Goal: Task Accomplishment & Management: Use online tool/utility

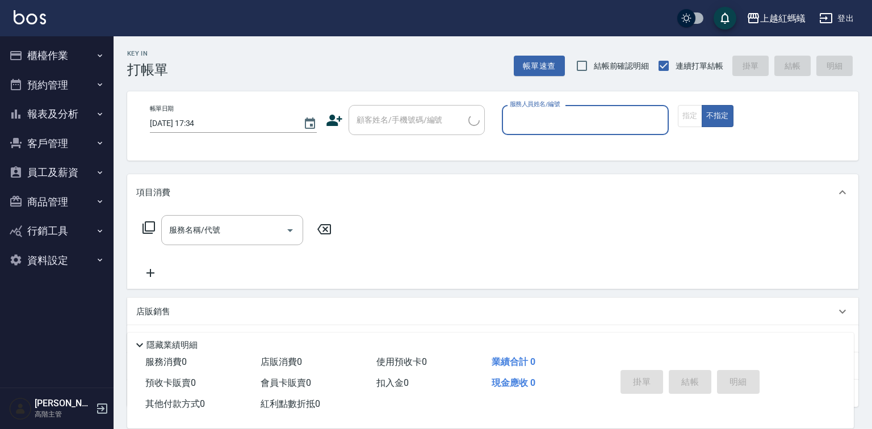
click at [41, 57] on button "櫃檯作業" at bounding box center [57, 56] width 104 height 30
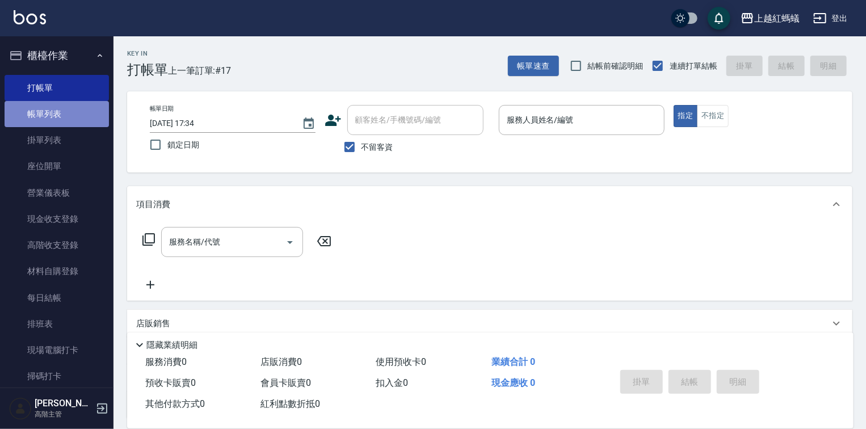
click at [59, 116] on link "帳單列表" at bounding box center [57, 114] width 104 height 26
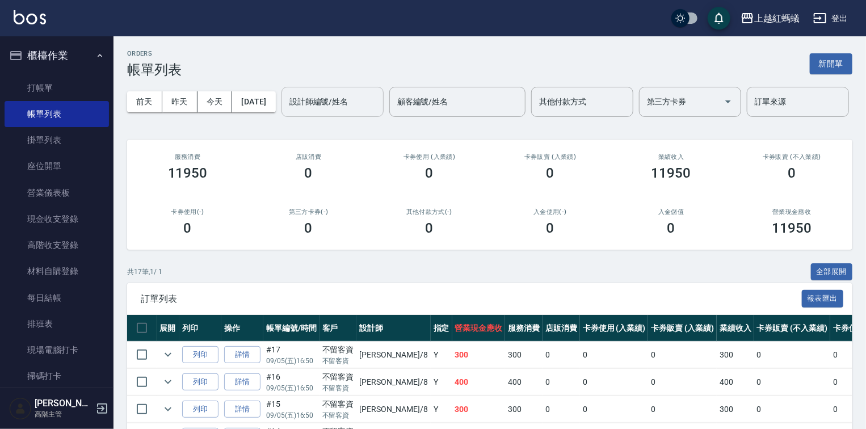
click at [287, 112] on input "設計師編號/姓名" at bounding box center [333, 102] width 92 height 20
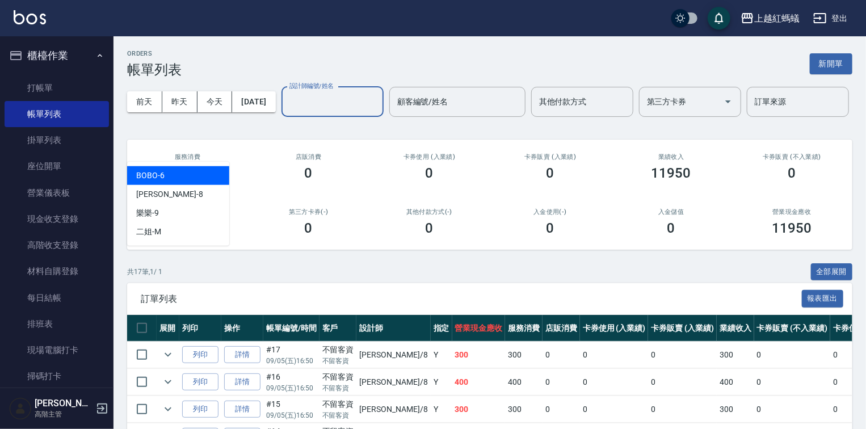
click at [179, 169] on div "BOBO -6" at bounding box center [178, 175] width 102 height 19
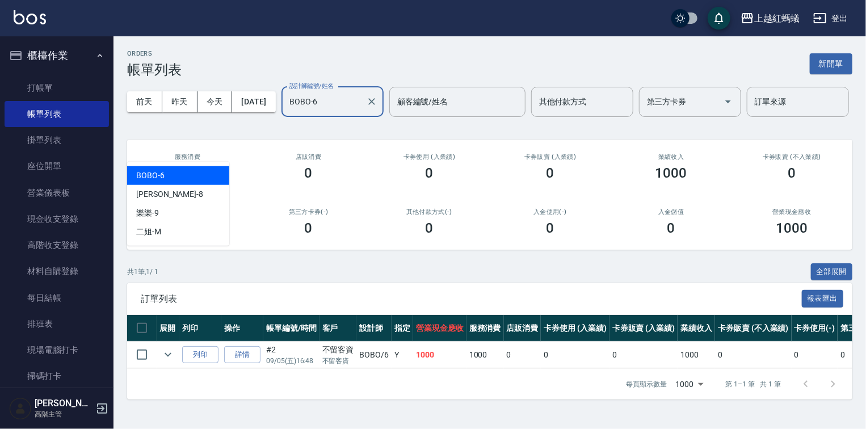
click at [287, 112] on input "BOBO-6" at bounding box center [324, 102] width 75 height 20
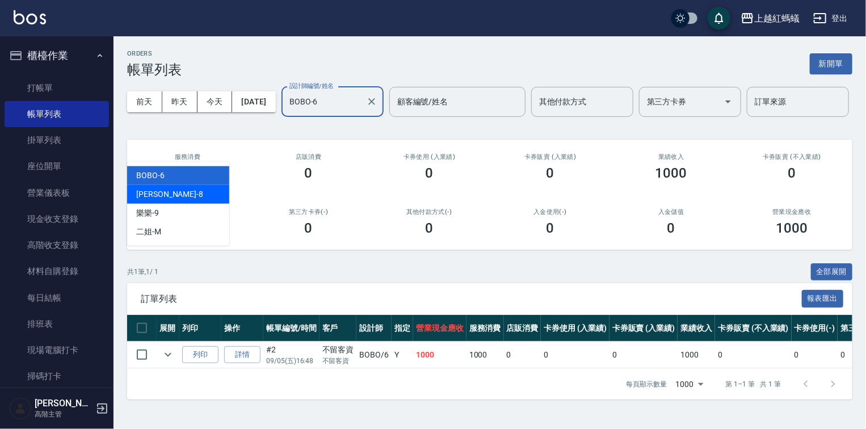
click at [185, 197] on div "張浩 -8" at bounding box center [178, 194] width 102 height 19
type input "張浩-8"
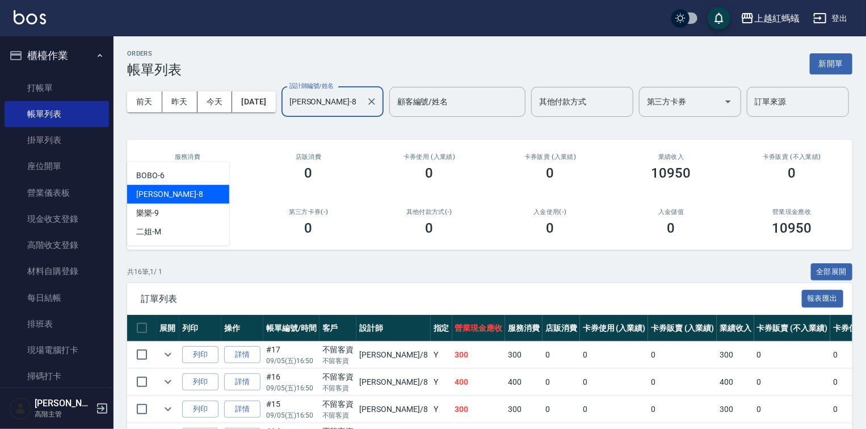
click at [287, 112] on input "張浩-8" at bounding box center [324, 102] width 75 height 20
click at [167, 191] on div "張浩 -8" at bounding box center [178, 194] width 102 height 19
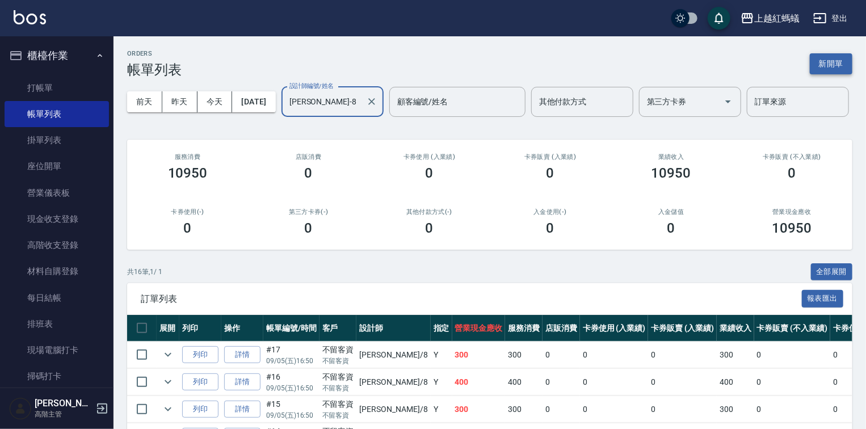
click at [838, 70] on button "新開單" at bounding box center [831, 63] width 43 height 21
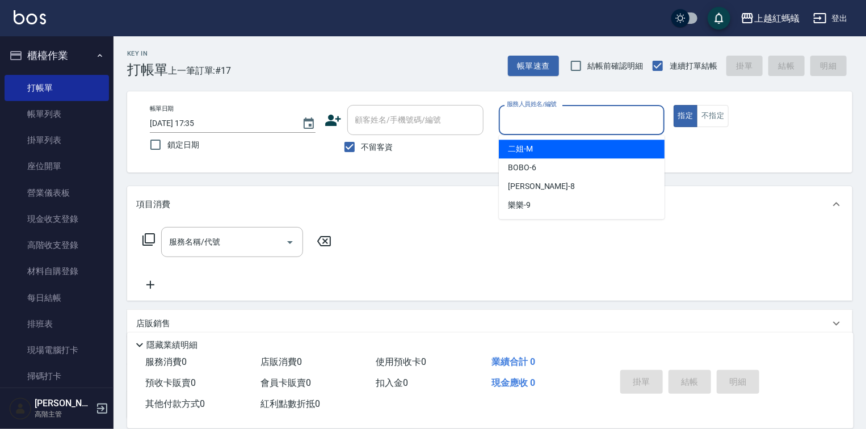
click at [573, 125] on input "服務人員姓名/編號" at bounding box center [582, 120] width 156 height 20
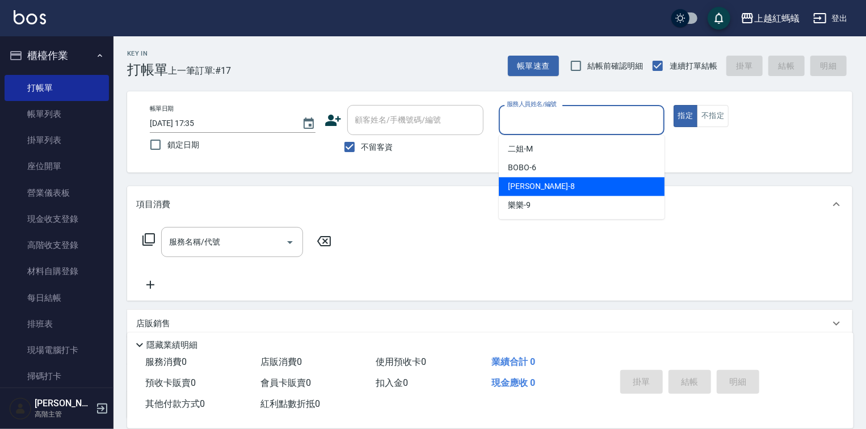
click at [561, 194] on div "張浩 -8" at bounding box center [582, 186] width 166 height 19
type input "張浩-8"
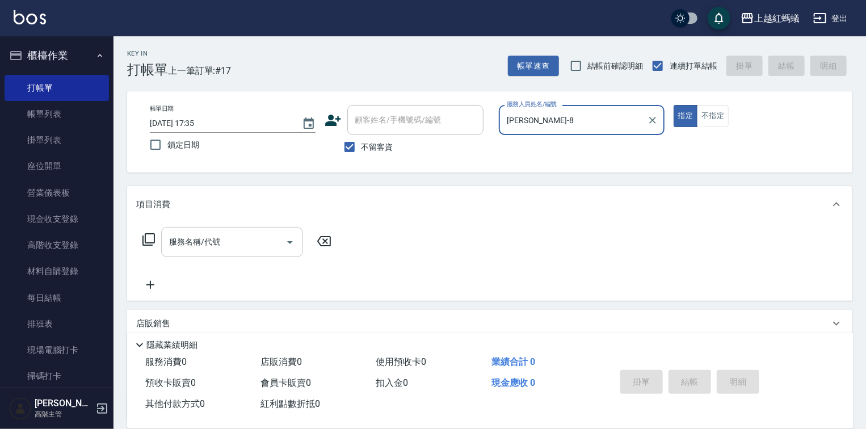
click at [223, 249] on input "服務名稱/代號" at bounding box center [223, 242] width 115 height 20
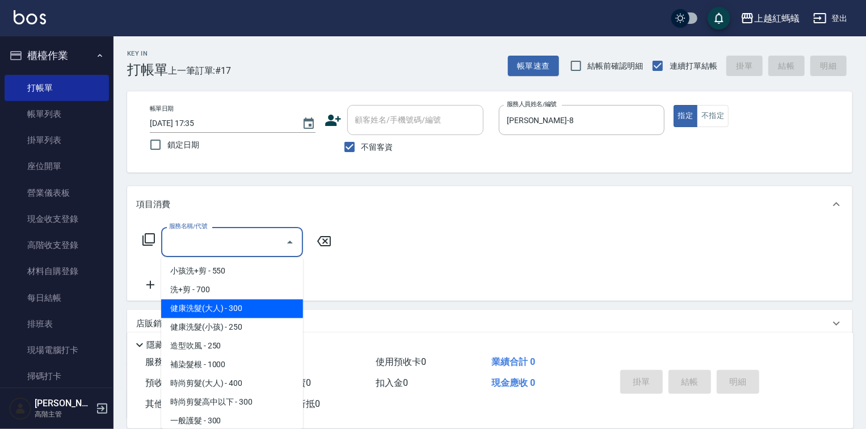
click at [241, 307] on span "健康洗髮(大人) - 300" at bounding box center [232, 309] width 142 height 19
type input "健康洗髮(大人)(201)"
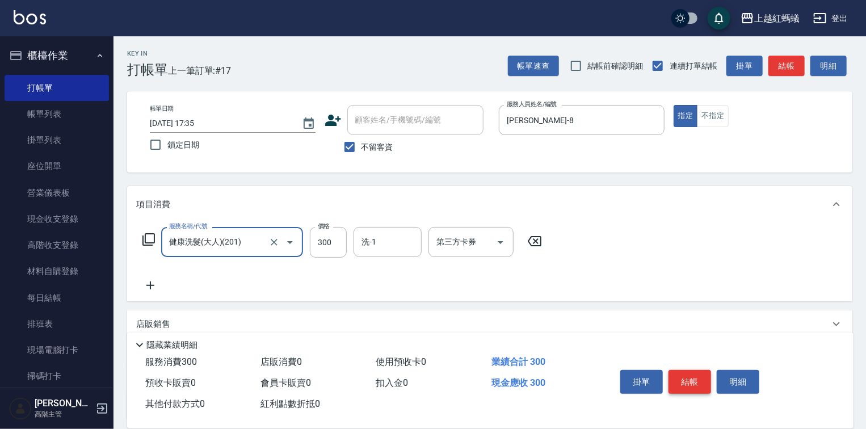
click at [690, 380] on button "結帳" at bounding box center [690, 382] width 43 height 24
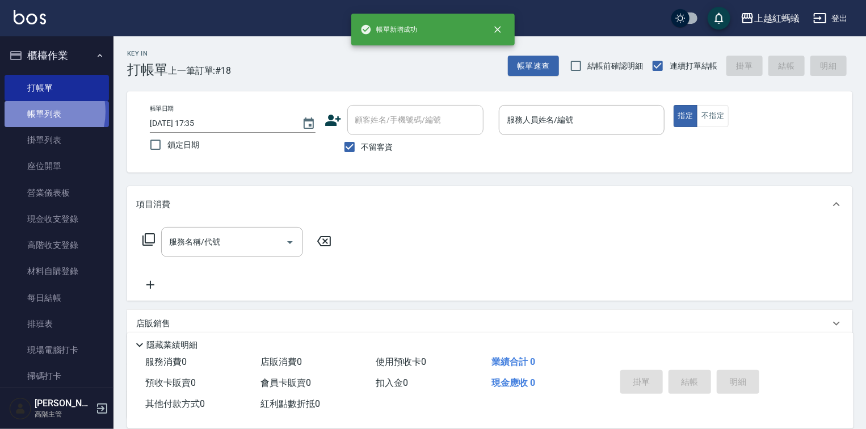
click at [34, 112] on link "帳單列表" at bounding box center [57, 114] width 104 height 26
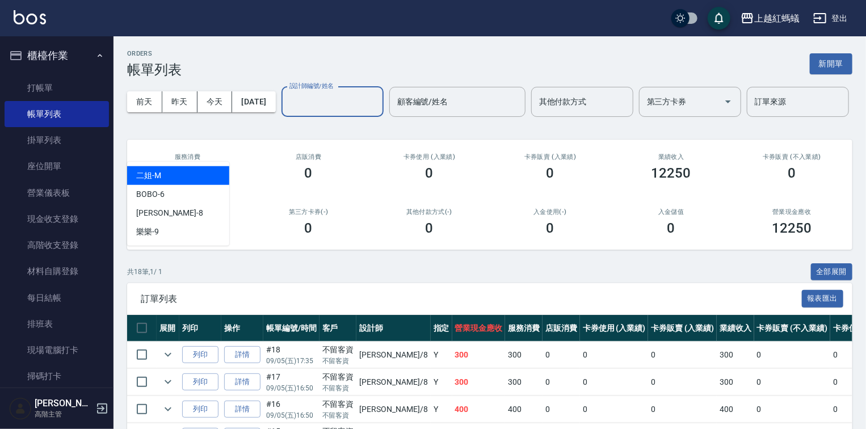
click at [287, 112] on input "設計師編號/姓名" at bounding box center [333, 102] width 92 height 20
click at [282, 117] on div "設計師編號/姓名" at bounding box center [333, 102] width 102 height 30
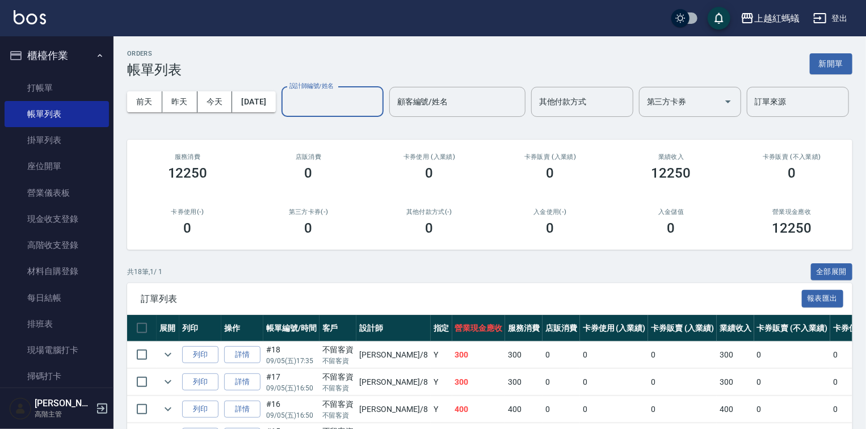
click at [287, 112] on input "設計師編號/姓名" at bounding box center [333, 102] width 92 height 20
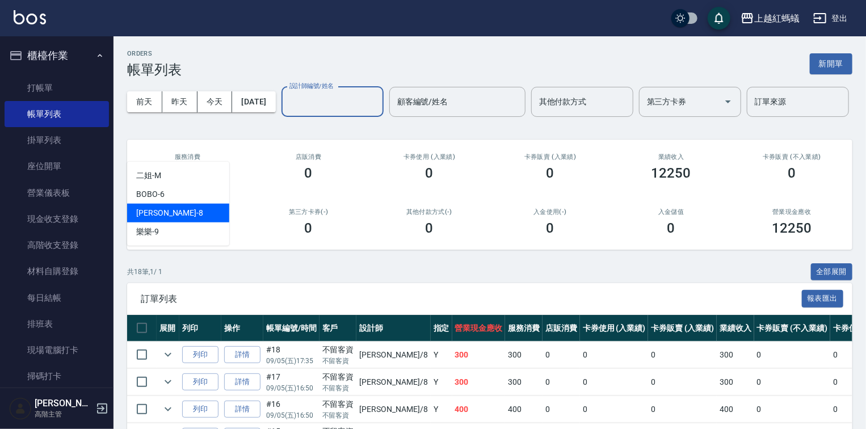
click at [199, 216] on div "張浩 -8" at bounding box center [178, 213] width 102 height 19
type input "張浩-8"
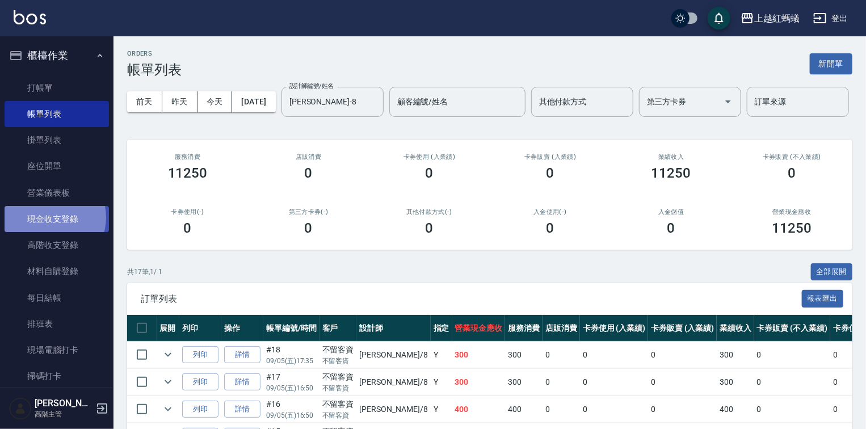
click at [50, 217] on link "現金收支登錄" at bounding box center [57, 219] width 104 height 26
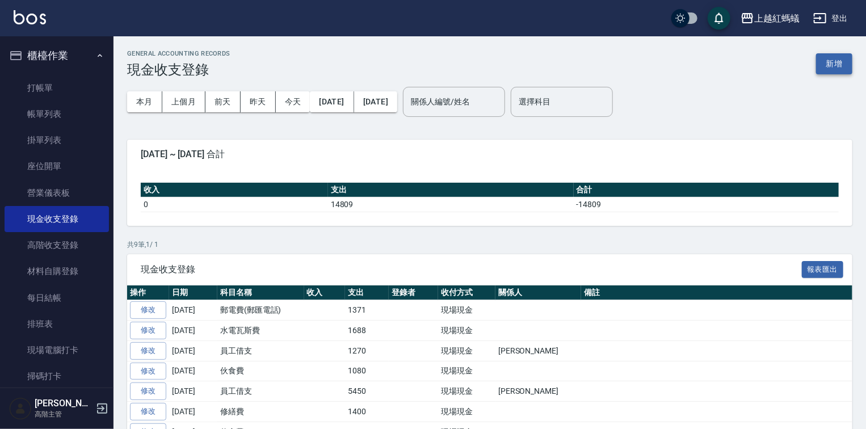
click at [841, 65] on button "新增" at bounding box center [834, 63] width 36 height 21
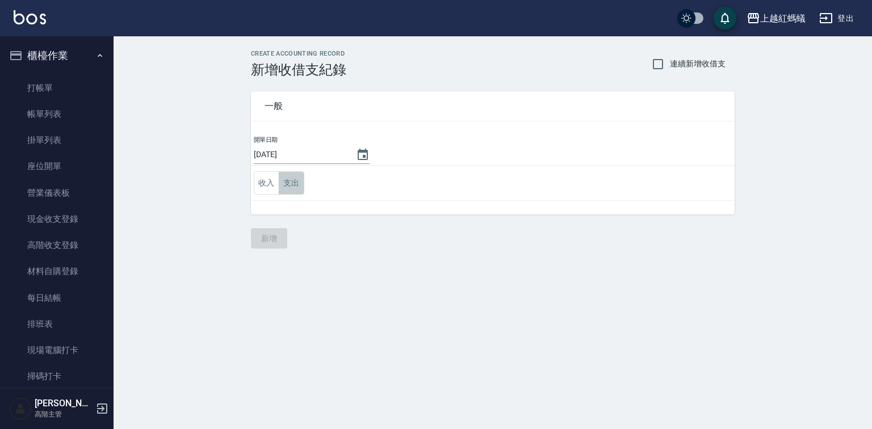
click at [296, 183] on button "支出" at bounding box center [292, 182] width 26 height 23
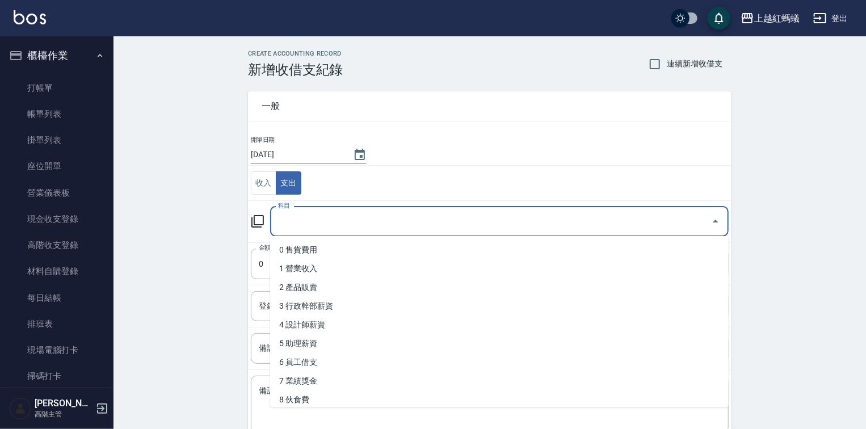
click at [296, 219] on input "科目" at bounding box center [490, 222] width 431 height 20
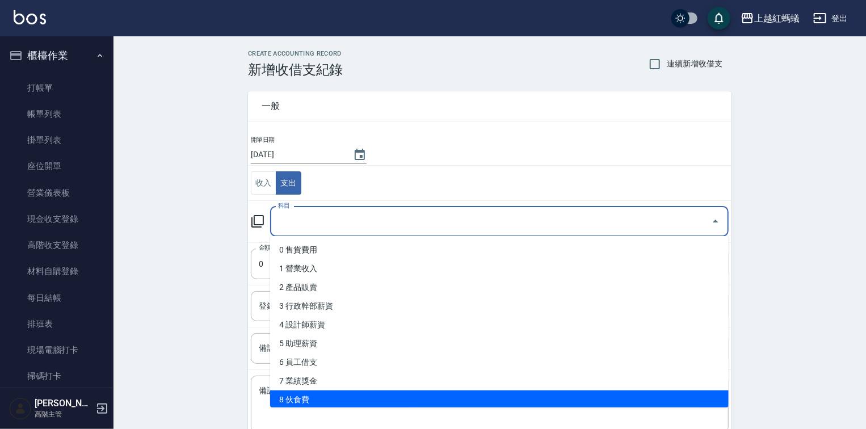
click at [318, 399] on li "8 伙食費" at bounding box center [499, 400] width 459 height 19
type input "8 伙食費"
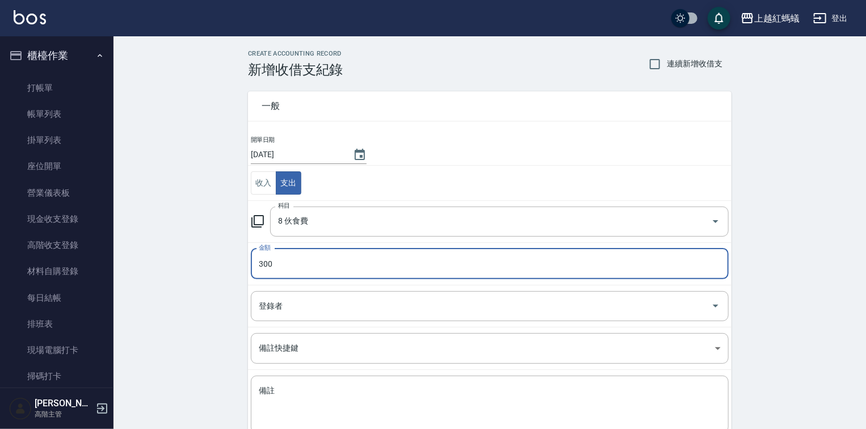
scroll to position [70, 0]
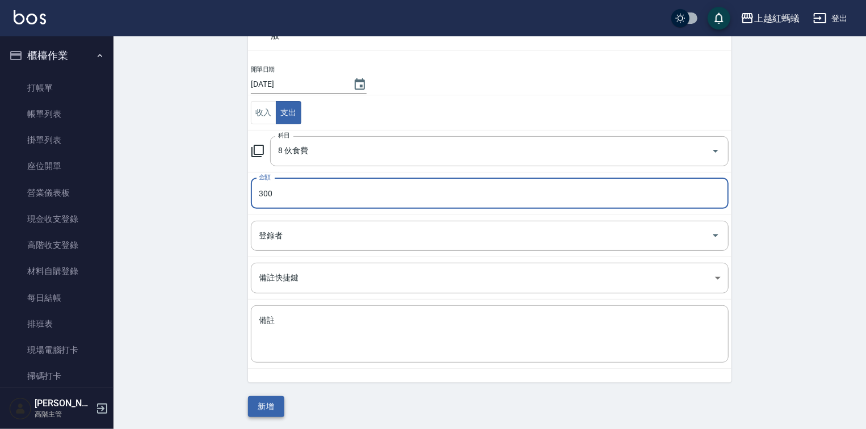
type input "300"
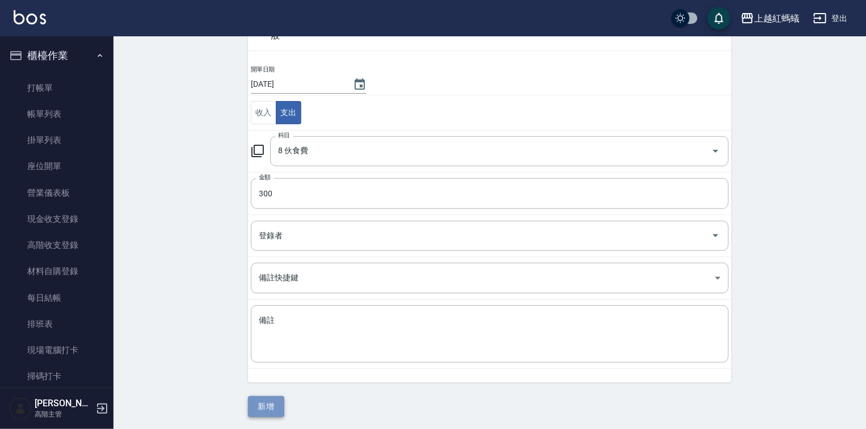
click at [275, 405] on button "新增" at bounding box center [266, 406] width 36 height 21
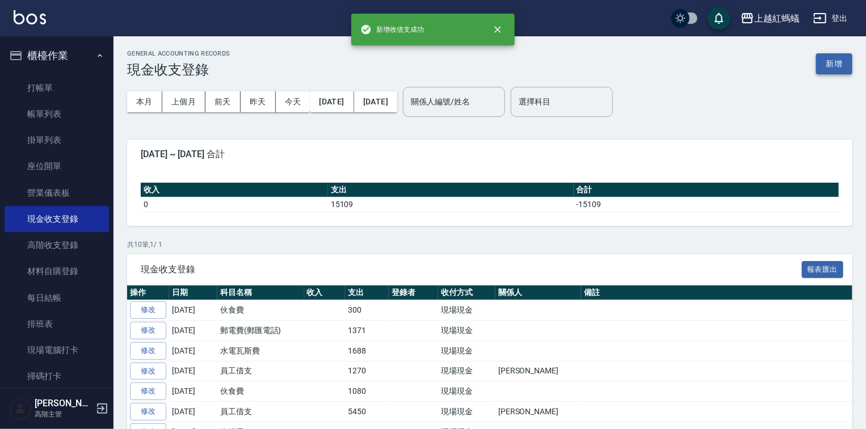
click at [829, 58] on button "新增" at bounding box center [834, 63] width 36 height 21
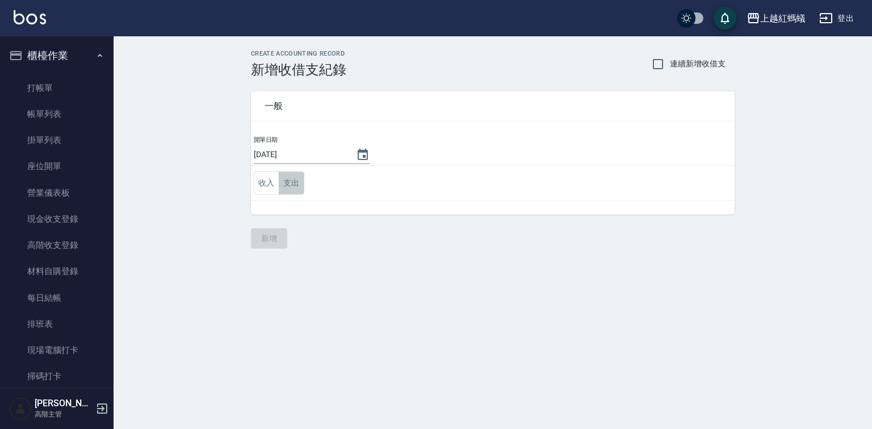
click at [284, 182] on button "支出" at bounding box center [292, 182] width 26 height 23
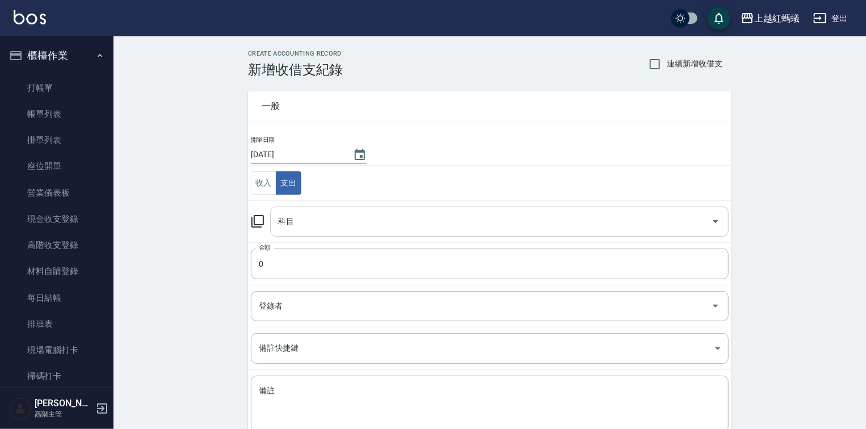
click at [317, 224] on input "科目" at bounding box center [490, 222] width 431 height 20
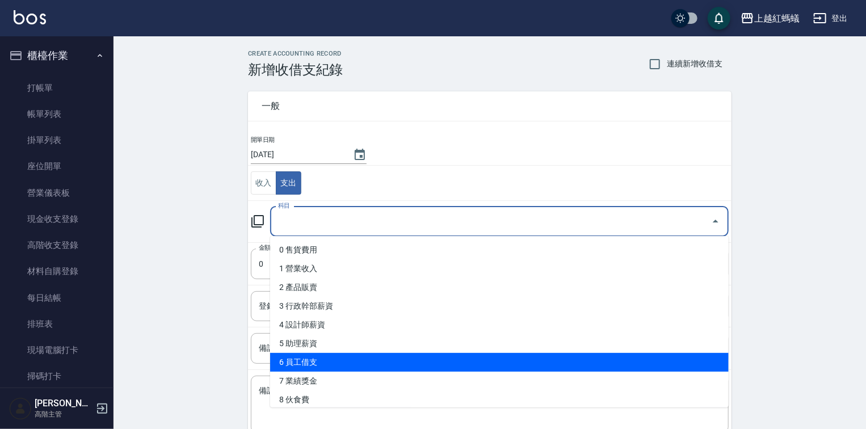
click at [309, 362] on li "6 員工借支" at bounding box center [499, 362] width 459 height 19
type input "6 員工借支"
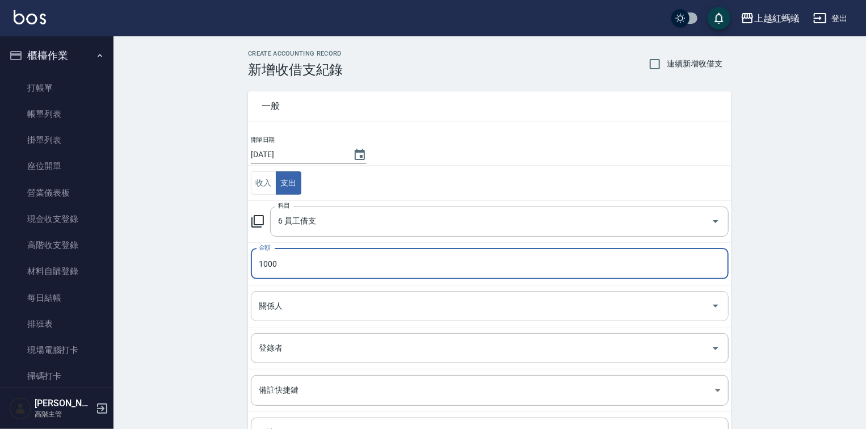
type input "1000"
click at [303, 310] on input "關係人" at bounding box center [481, 306] width 451 height 20
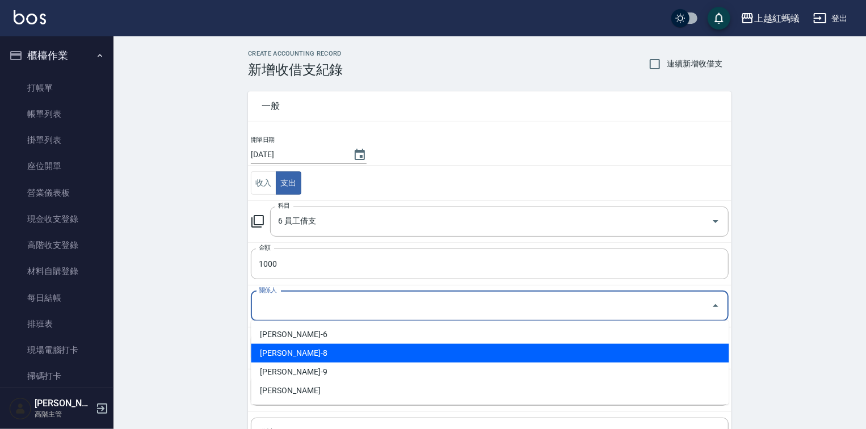
click at [296, 355] on li "張啓仲-8" at bounding box center [490, 353] width 478 height 19
type input "張啓仲-8"
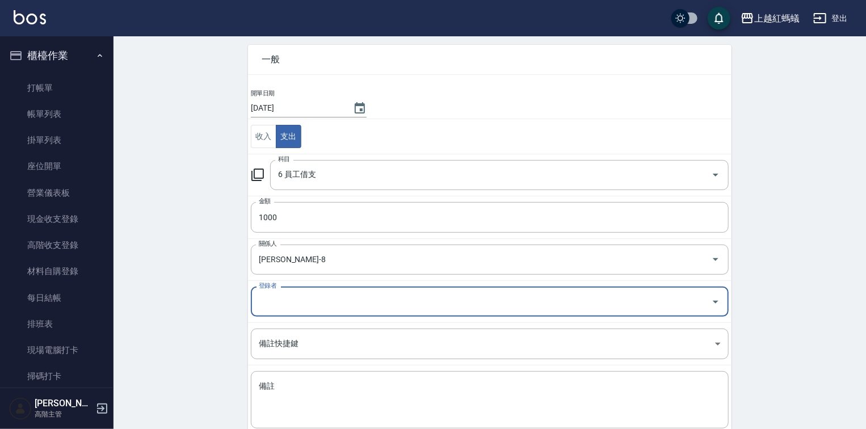
scroll to position [112, 0]
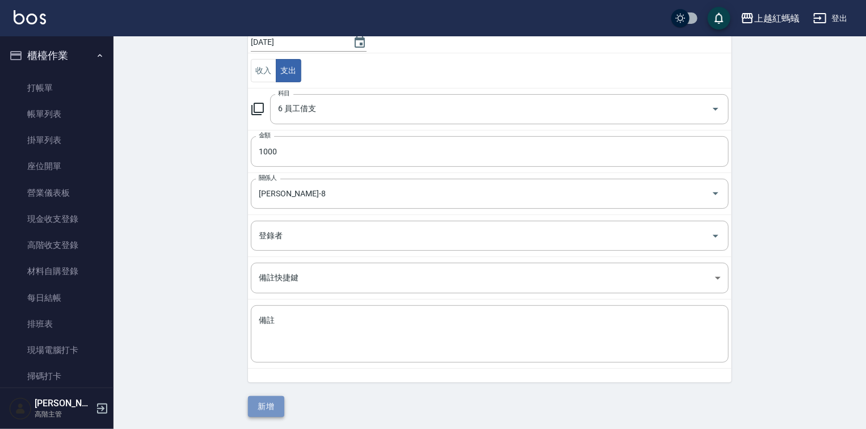
click at [258, 409] on button "新增" at bounding box center [266, 406] width 36 height 21
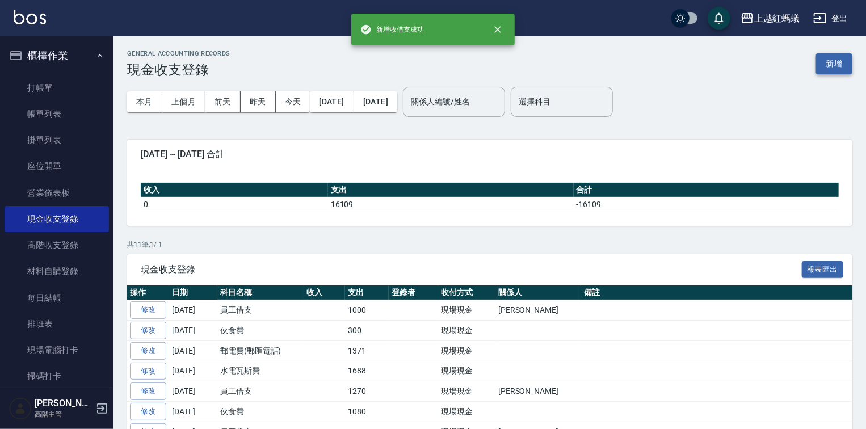
click at [831, 64] on button "新增" at bounding box center [834, 63] width 36 height 21
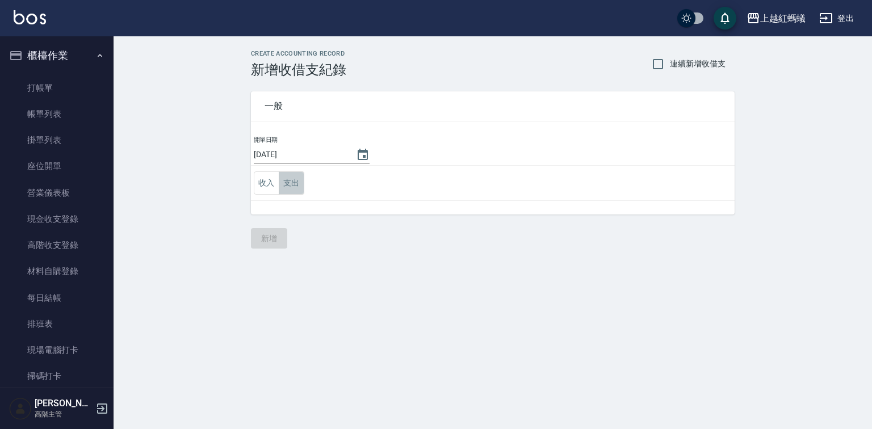
click at [293, 184] on button "支出" at bounding box center [292, 182] width 26 height 23
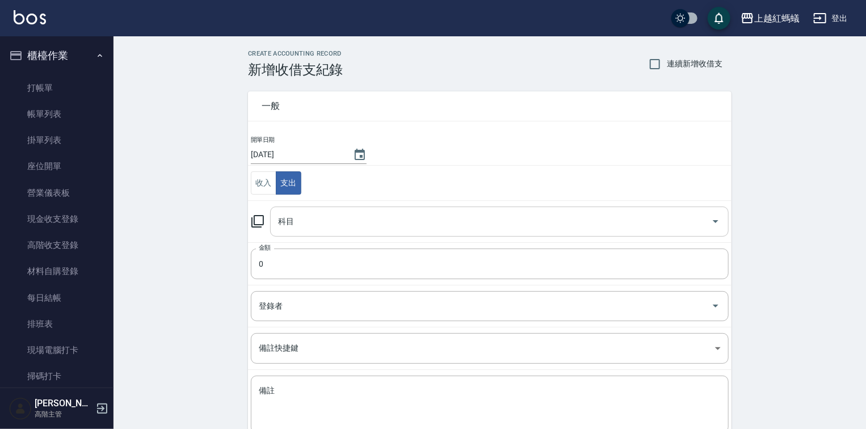
drag, startPoint x: 295, startPoint y: 213, endPoint x: 297, endPoint y: 231, distance: 17.8
click at [295, 216] on input "科目" at bounding box center [490, 222] width 431 height 20
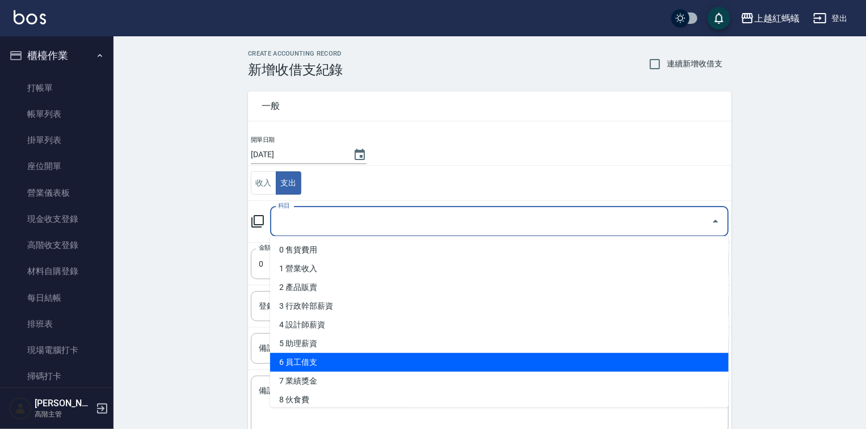
click at [290, 361] on li "6 員工借支" at bounding box center [499, 362] width 459 height 19
type input "6 員工借支"
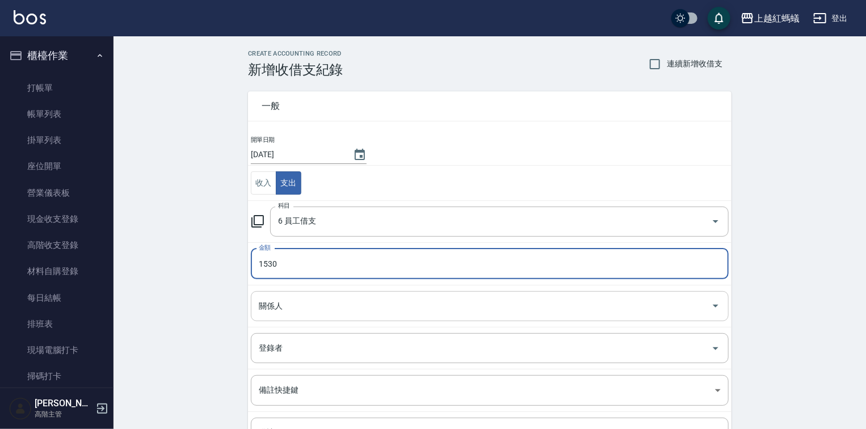
type input "1530"
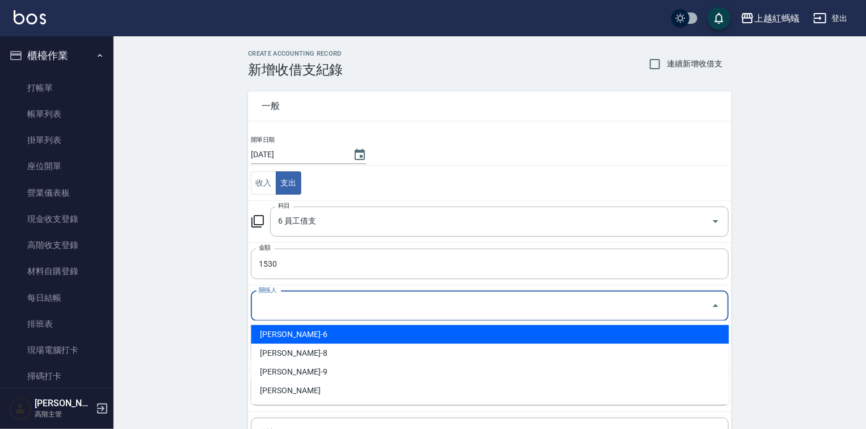
click at [309, 313] on input "關係人" at bounding box center [481, 306] width 451 height 20
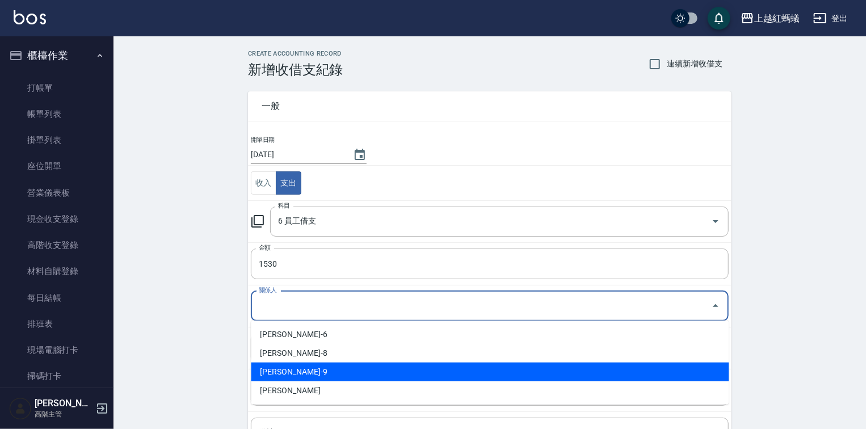
click at [308, 375] on li "莊文娟-9" at bounding box center [490, 372] width 478 height 19
type input "莊文娟-9"
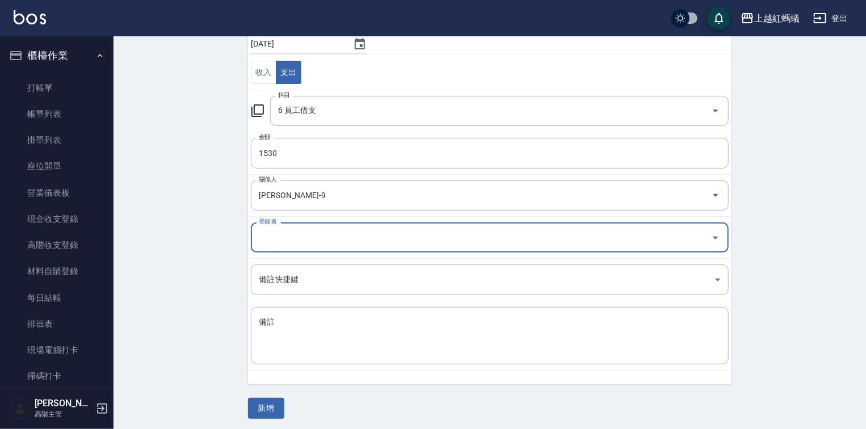
scroll to position [112, 0]
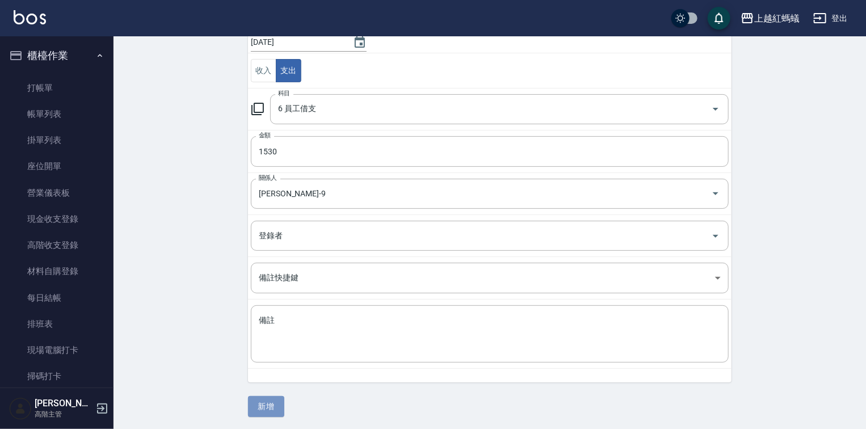
click at [263, 402] on button "新增" at bounding box center [266, 406] width 36 height 21
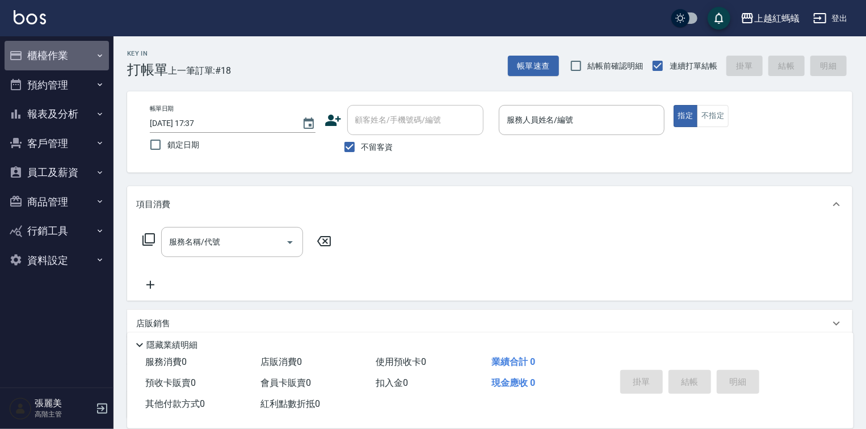
click at [50, 54] on button "櫃檯作業" at bounding box center [57, 56] width 104 height 30
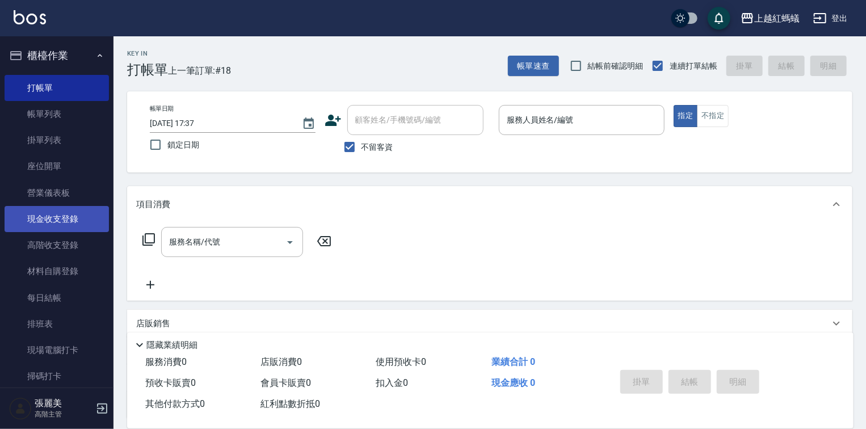
click at [64, 220] on link "現金收支登錄" at bounding box center [57, 219] width 104 height 26
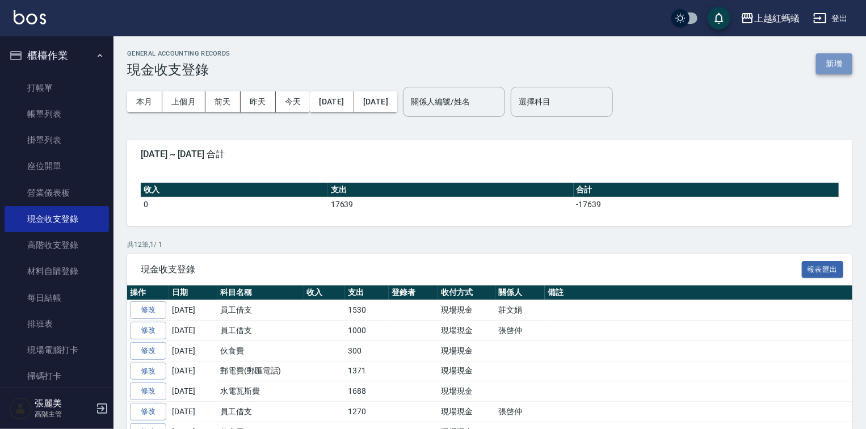
click at [839, 61] on button "新增" at bounding box center [834, 63] width 36 height 21
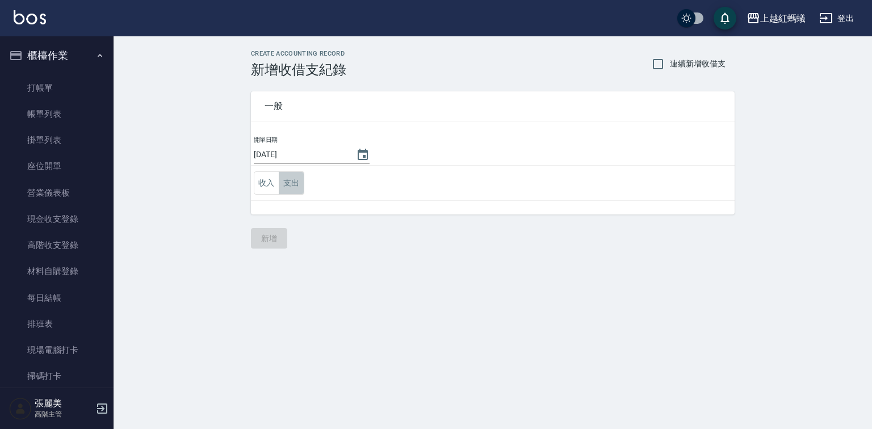
click at [290, 185] on button "支出" at bounding box center [292, 182] width 26 height 23
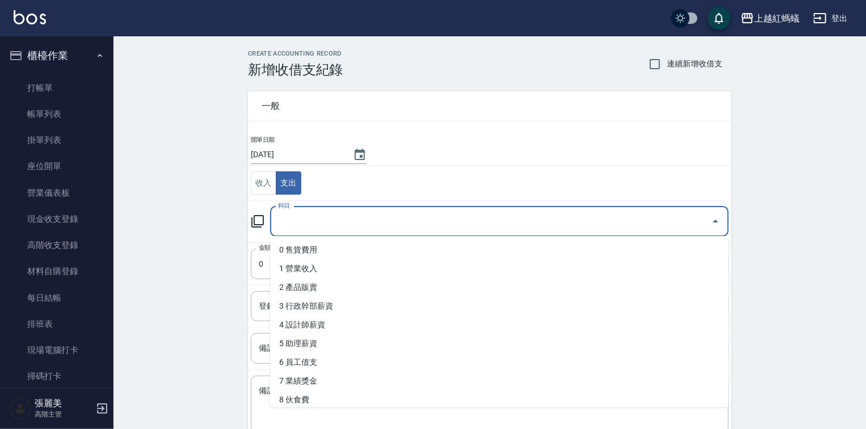
click at [313, 223] on input "科目" at bounding box center [490, 222] width 431 height 20
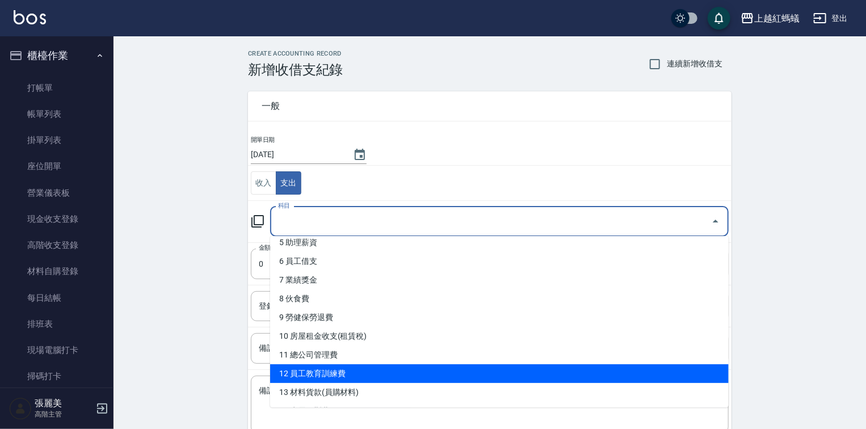
scroll to position [227, 0]
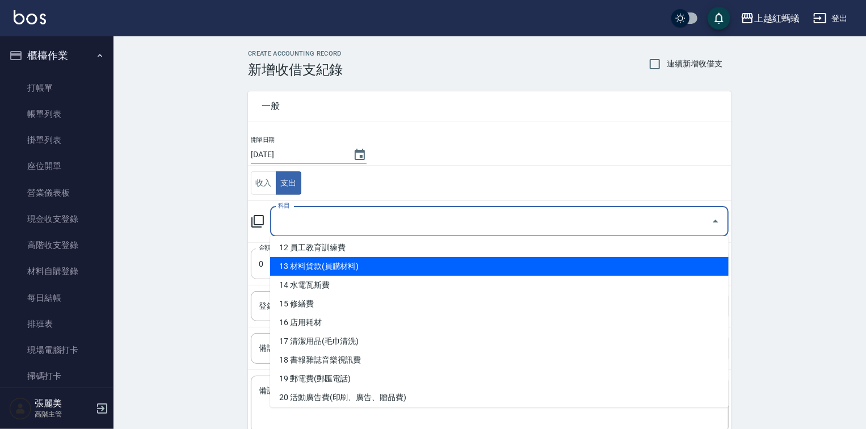
click at [324, 268] on li "13 材料貨款(員購材料)" at bounding box center [499, 266] width 459 height 19
type input "13 材料貨款(員購材料)"
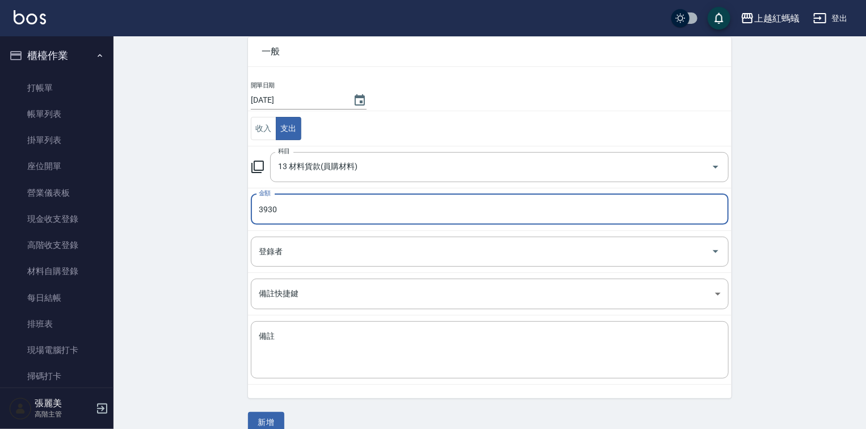
scroll to position [70, 0]
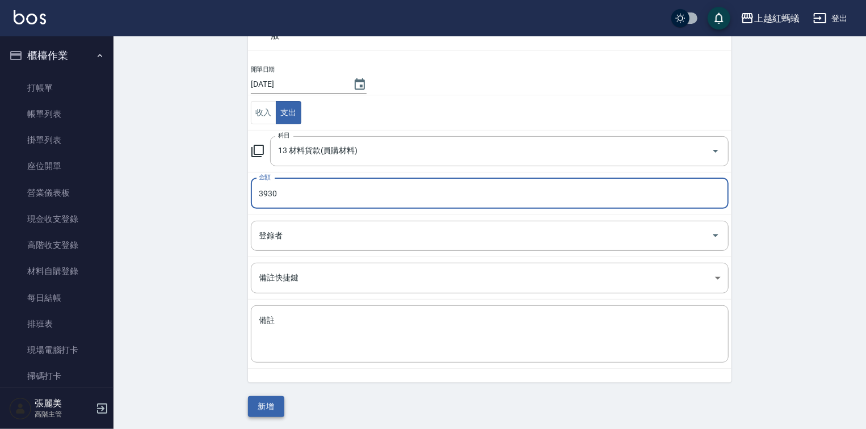
type input "3930"
click at [264, 406] on button "新增" at bounding box center [266, 406] width 36 height 21
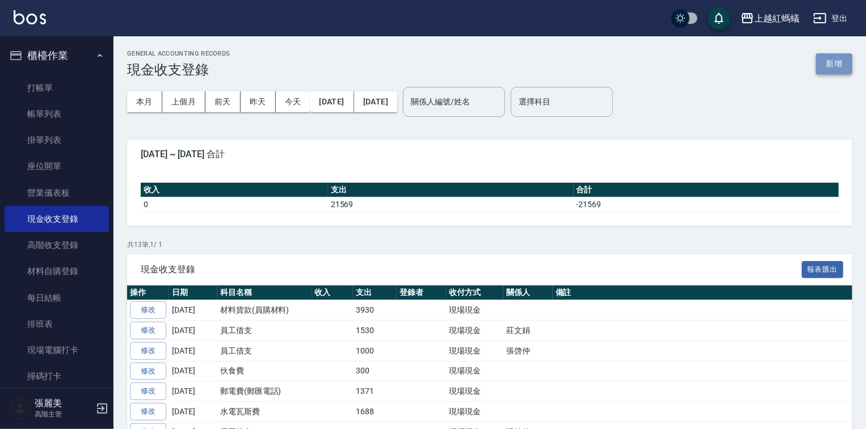
click at [826, 59] on button "新增" at bounding box center [834, 63] width 36 height 21
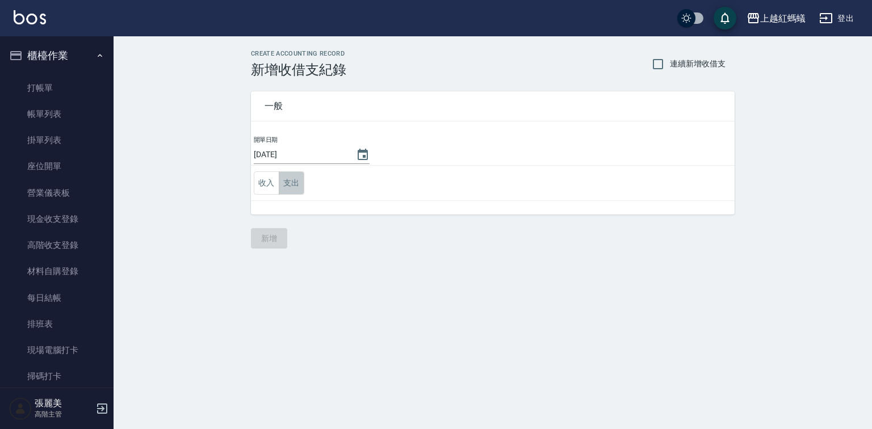
click at [287, 179] on button "支出" at bounding box center [292, 182] width 26 height 23
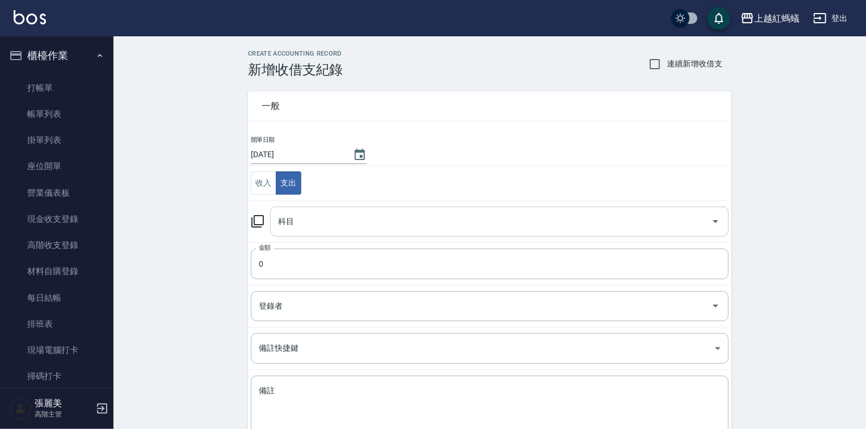
click at [290, 230] on input "科目" at bounding box center [490, 222] width 431 height 20
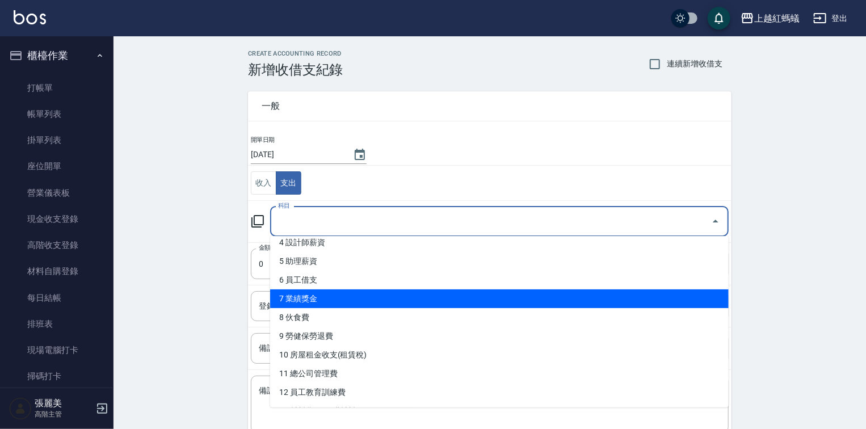
scroll to position [182, 0]
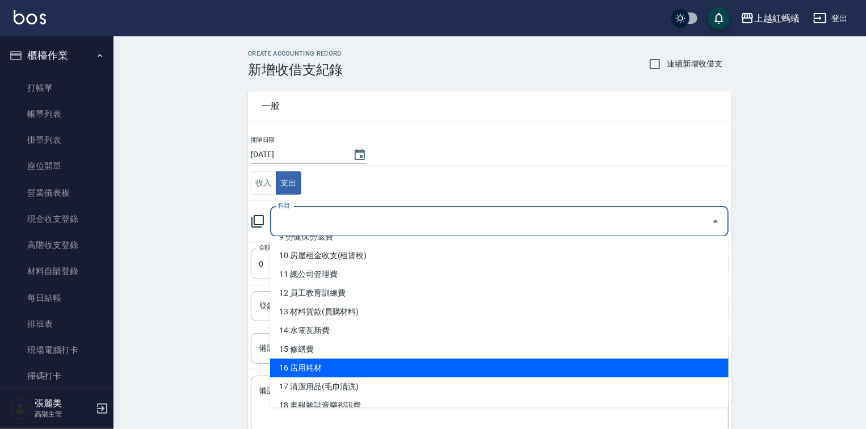
click at [321, 369] on li "16 店用耗材" at bounding box center [499, 368] width 459 height 19
type input "16 店用耗材"
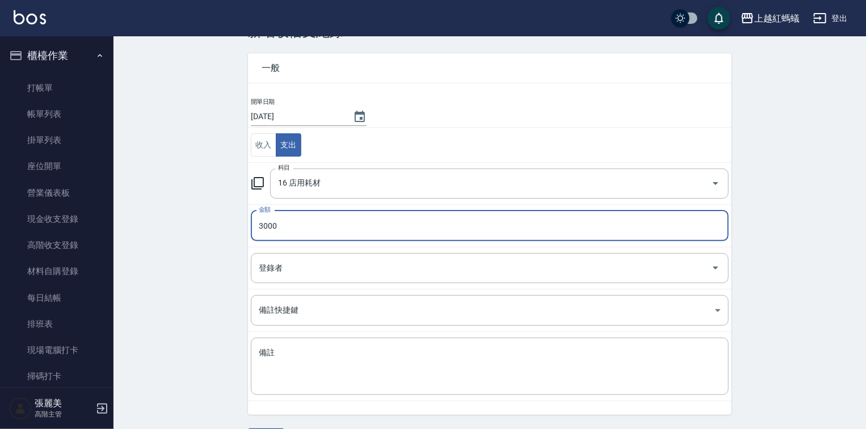
scroll to position [70, 0]
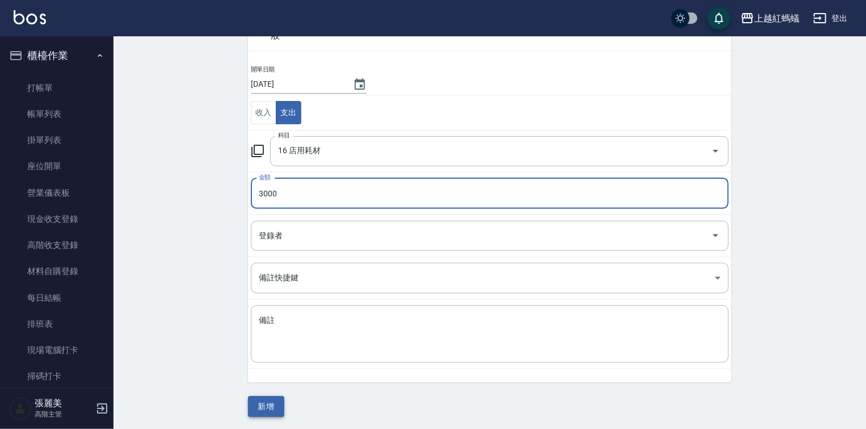
type input "3000"
click at [257, 408] on button "新增" at bounding box center [266, 406] width 36 height 21
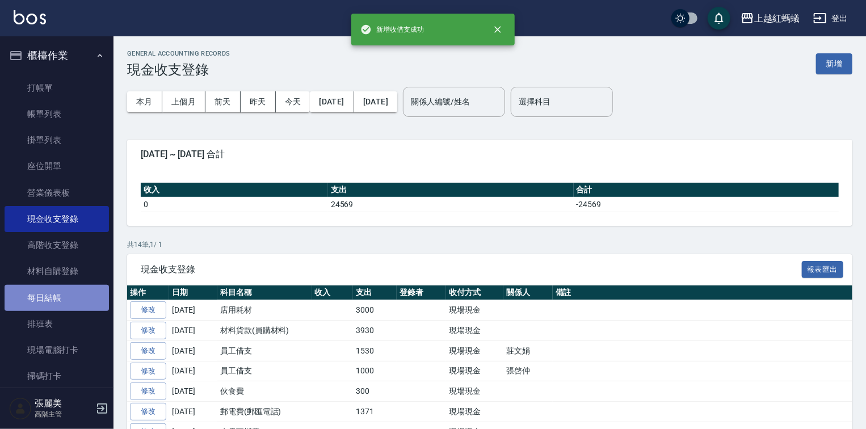
click at [77, 300] on link "每日結帳" at bounding box center [57, 298] width 104 height 26
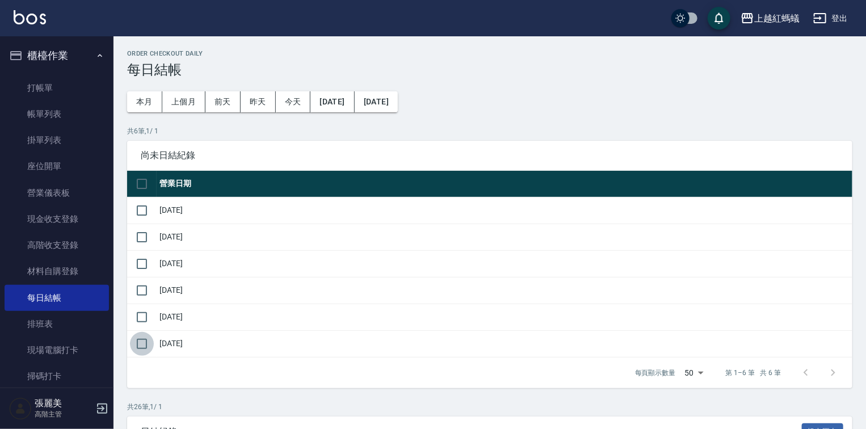
click at [144, 342] on input "checkbox" at bounding box center [142, 344] width 24 height 24
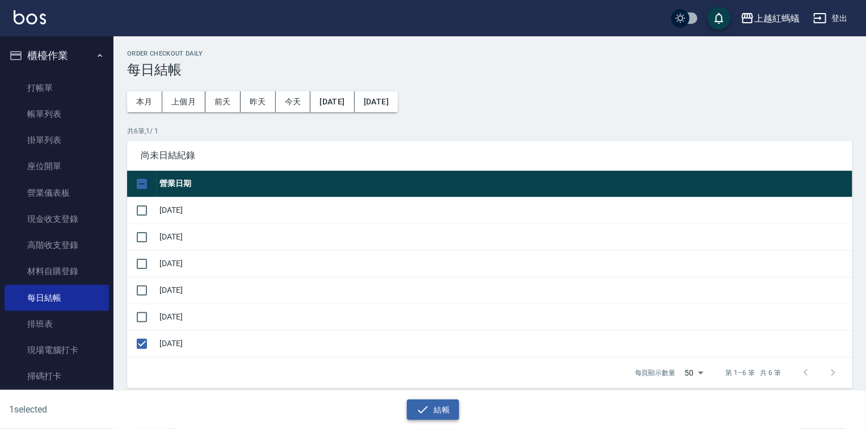
drag, startPoint x: 422, startPoint y: 408, endPoint x: 431, endPoint y: 402, distance: 11.0
click at [425, 406] on icon "button" at bounding box center [423, 410] width 14 height 14
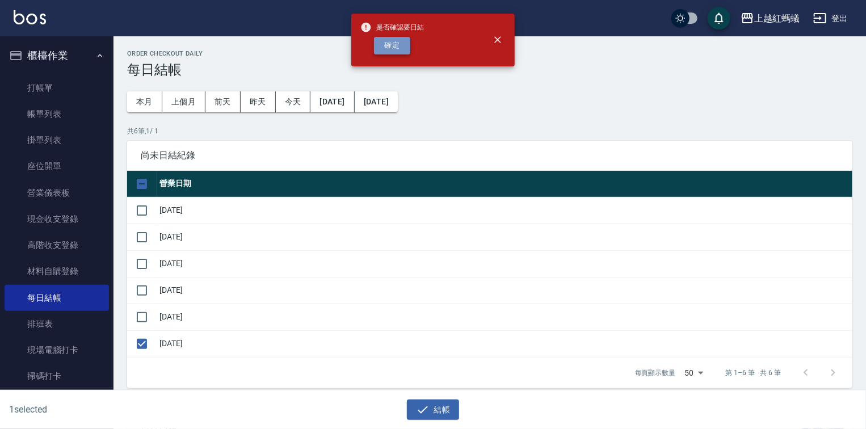
click at [394, 45] on button "確定" at bounding box center [392, 46] width 36 height 18
checkbox input "false"
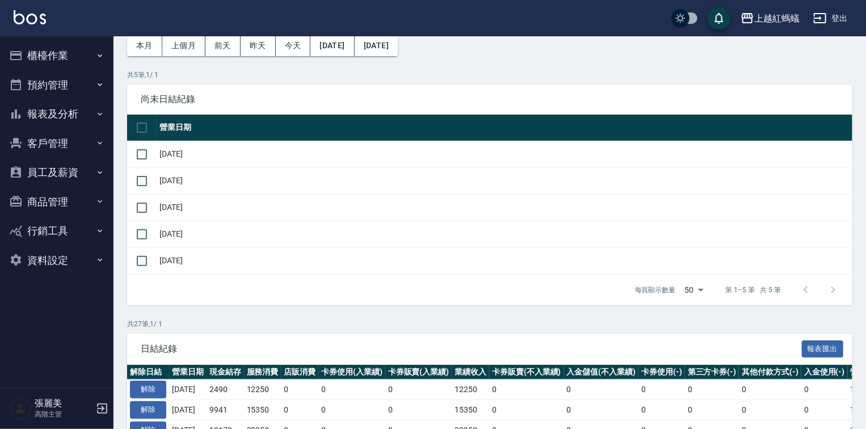
scroll to position [227, 0]
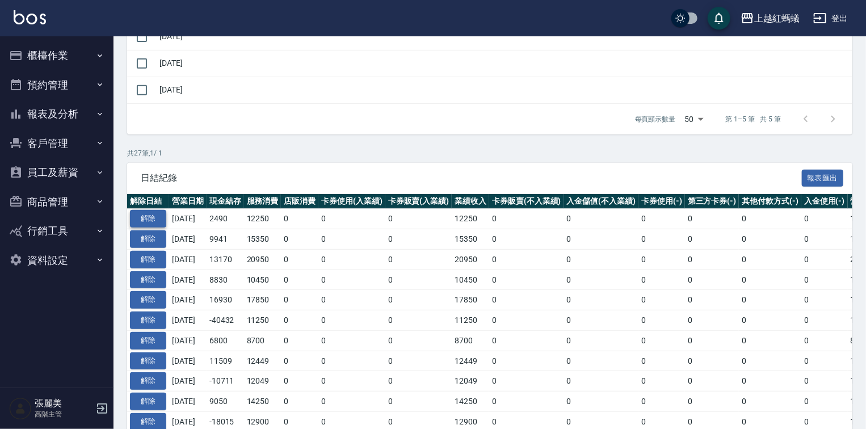
click at [156, 212] on button "解除" at bounding box center [148, 219] width 36 height 18
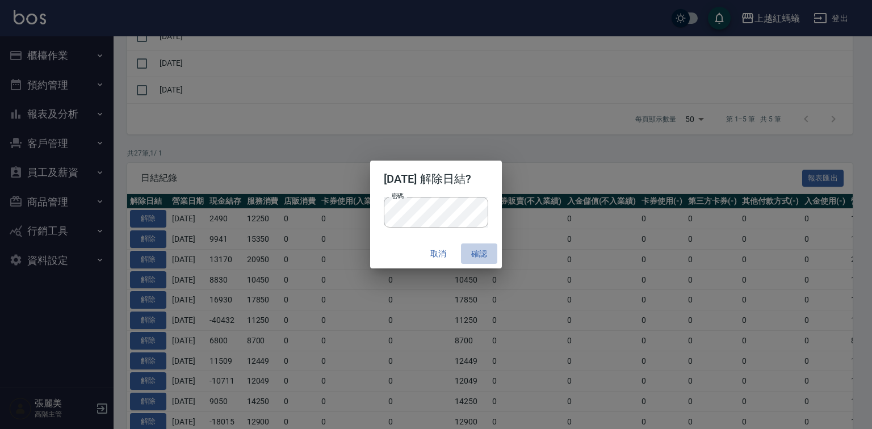
click at [485, 257] on button "確認" at bounding box center [479, 254] width 36 height 21
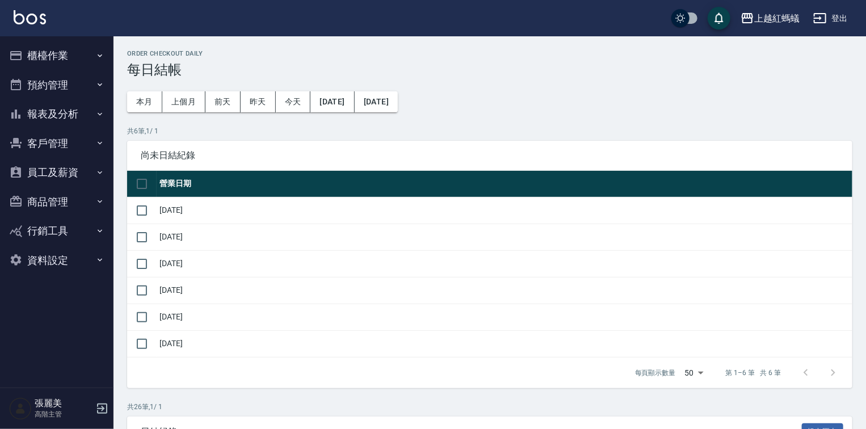
click at [43, 54] on button "櫃檯作業" at bounding box center [57, 56] width 104 height 30
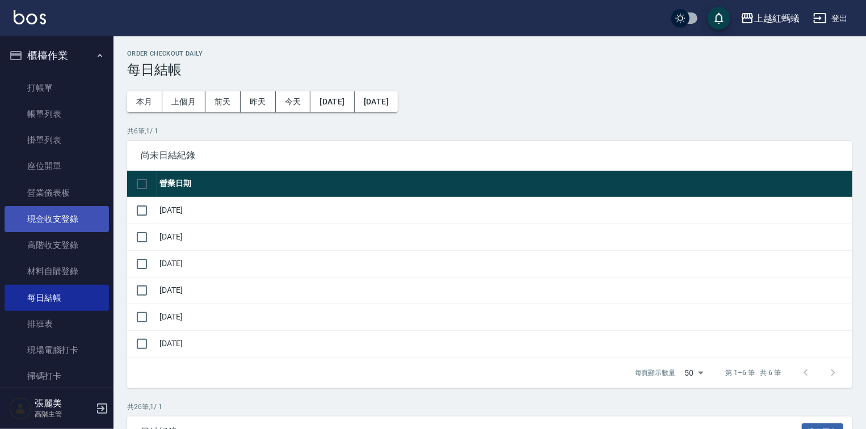
click at [59, 224] on link "現金收支登錄" at bounding box center [57, 219] width 104 height 26
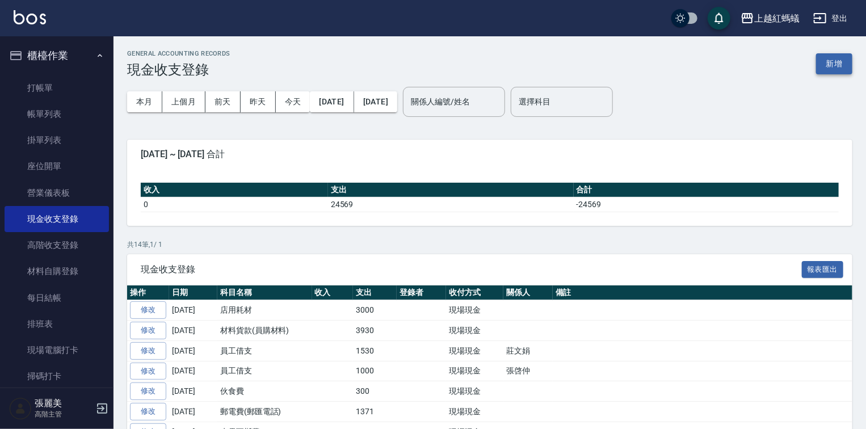
click at [822, 60] on button "新增" at bounding box center [834, 63] width 36 height 21
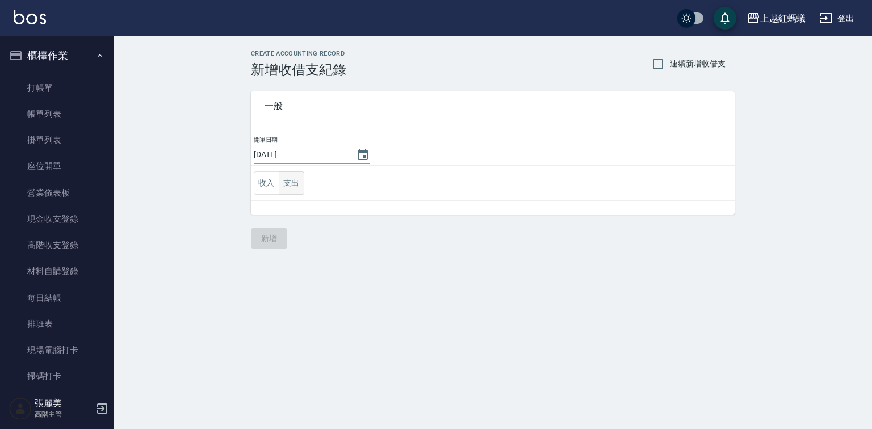
click at [296, 186] on button "支出" at bounding box center [292, 182] width 26 height 23
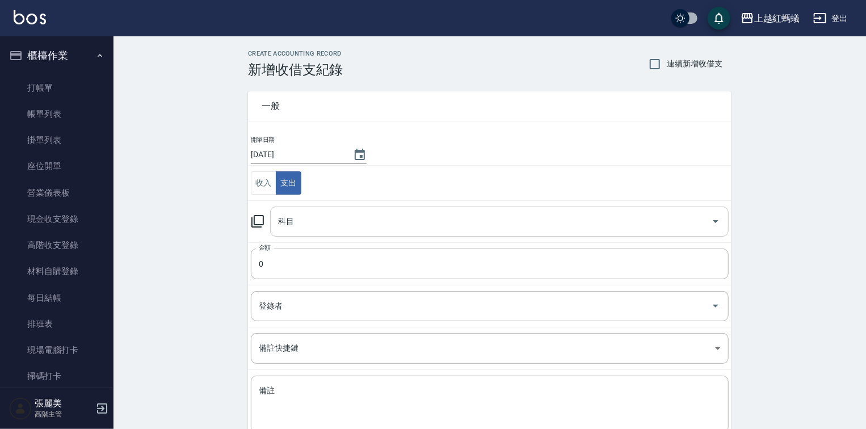
click at [304, 215] on input "科目" at bounding box center [490, 222] width 431 height 20
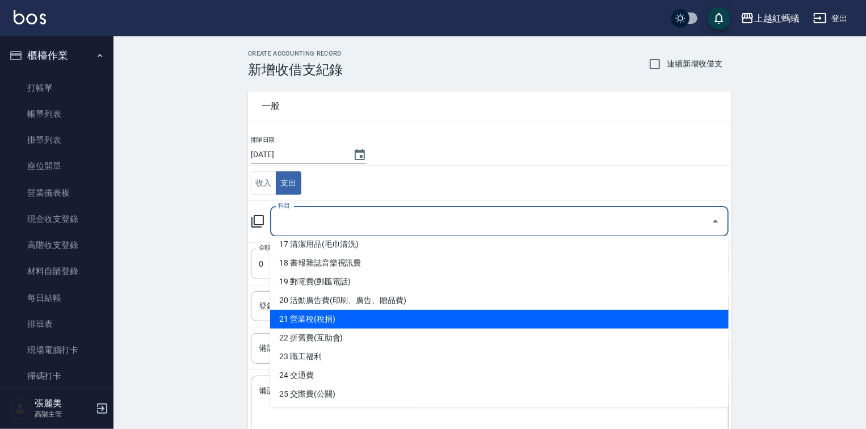
scroll to position [272, 0]
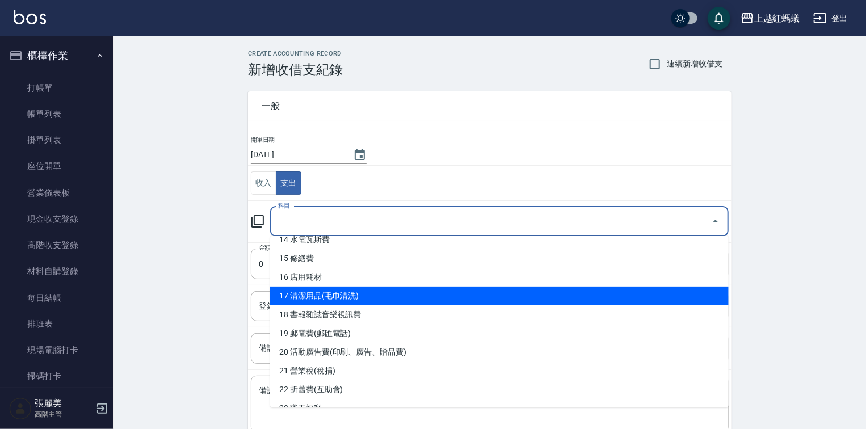
click at [316, 295] on li "17 清潔用品(毛巾清洗)" at bounding box center [499, 296] width 459 height 19
type input "17 清潔用品(毛巾清洗)"
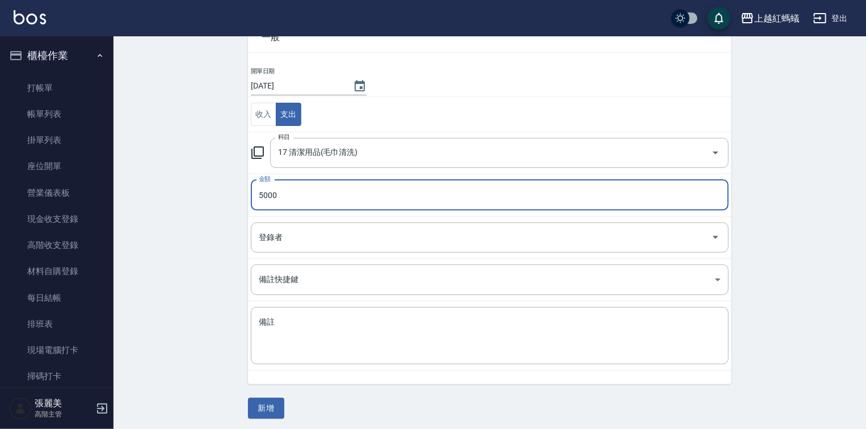
scroll to position [70, 0]
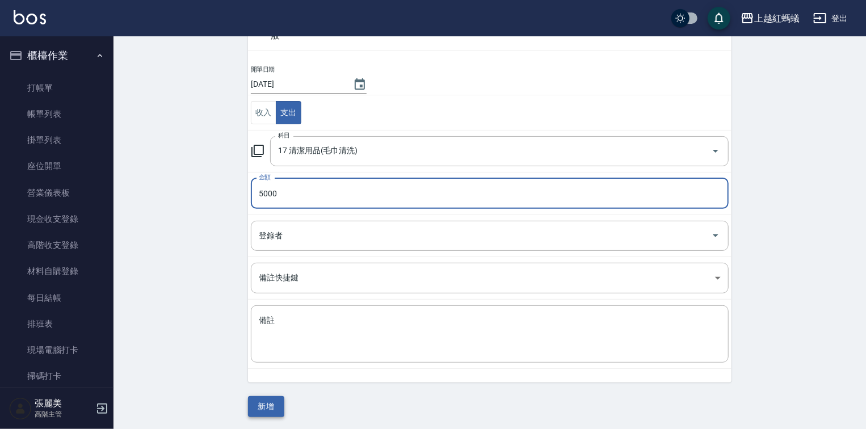
type input "5000"
click at [278, 402] on button "新增" at bounding box center [266, 406] width 36 height 21
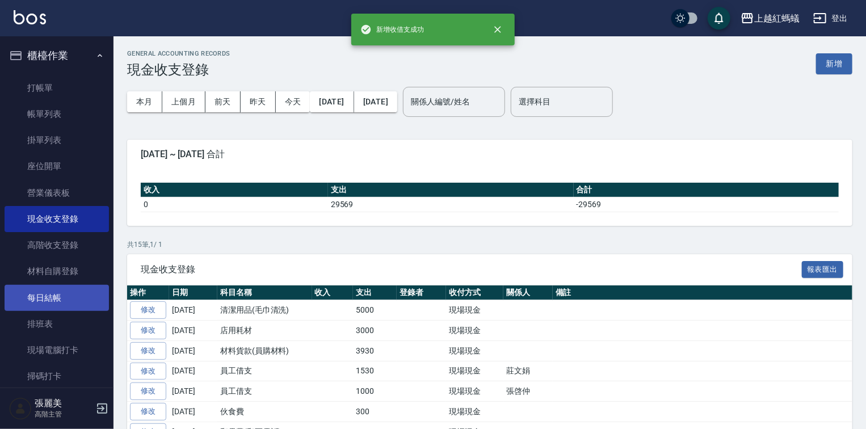
click at [51, 295] on link "每日結帳" at bounding box center [57, 298] width 104 height 26
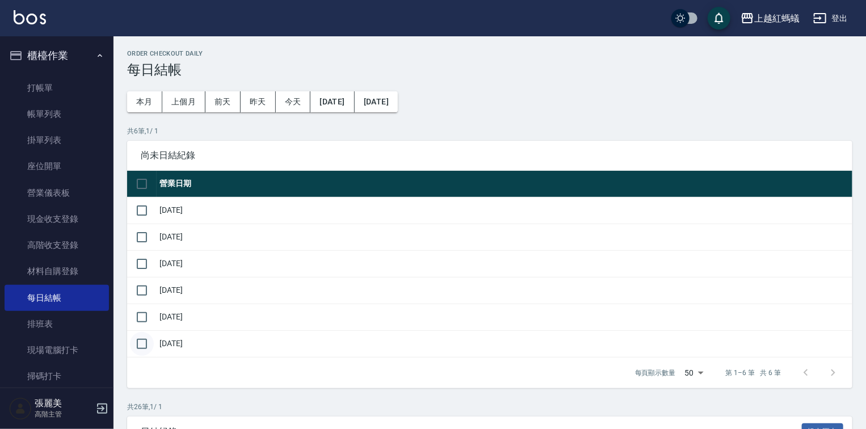
click at [143, 344] on input "checkbox" at bounding box center [142, 344] width 24 height 24
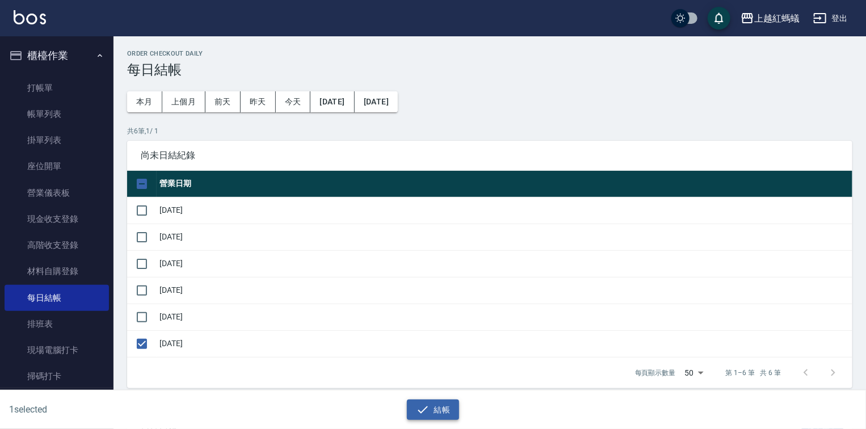
click at [421, 410] on icon "button" at bounding box center [423, 410] width 14 height 14
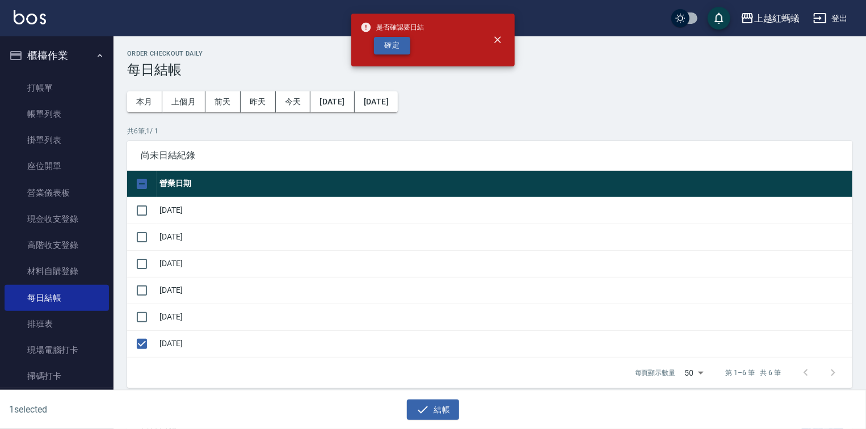
click at [393, 39] on button "確定" at bounding box center [392, 46] width 36 height 18
checkbox input "false"
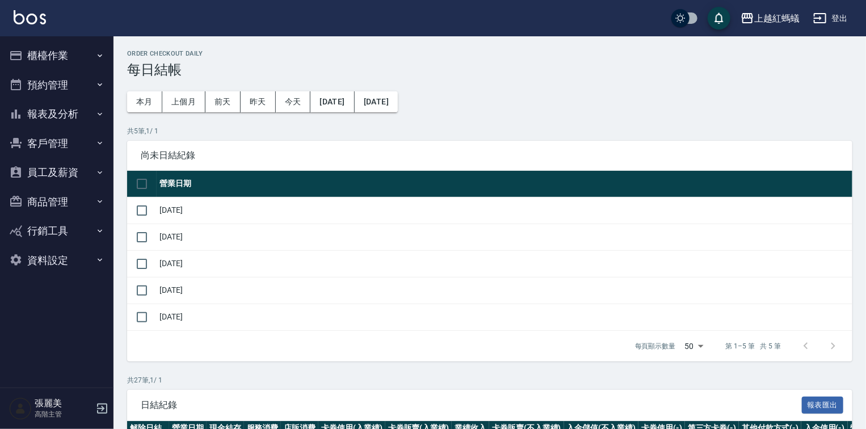
click at [75, 110] on button "報表及分析" at bounding box center [57, 114] width 104 height 30
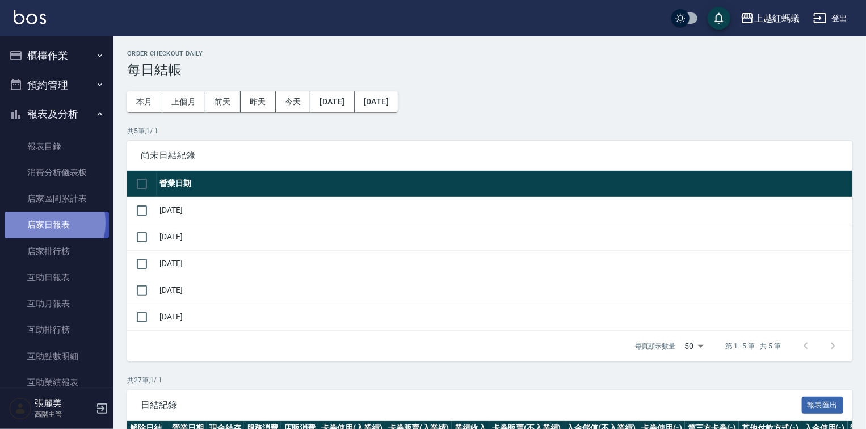
click at [41, 223] on link "店家日報表" at bounding box center [57, 225] width 104 height 26
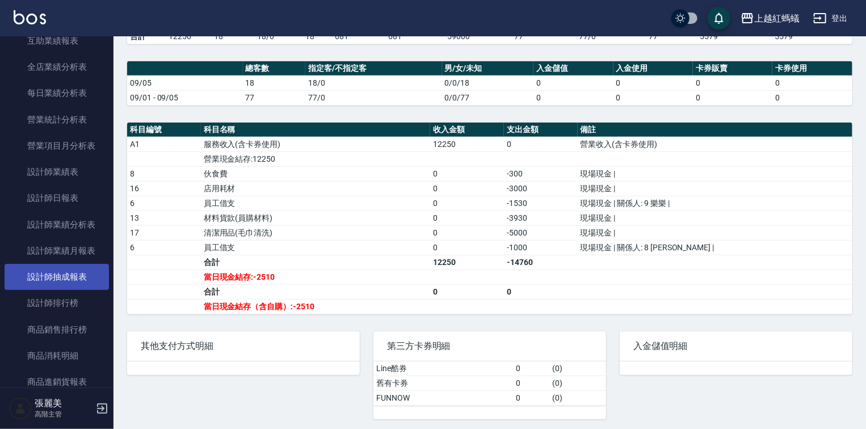
scroll to position [363, 0]
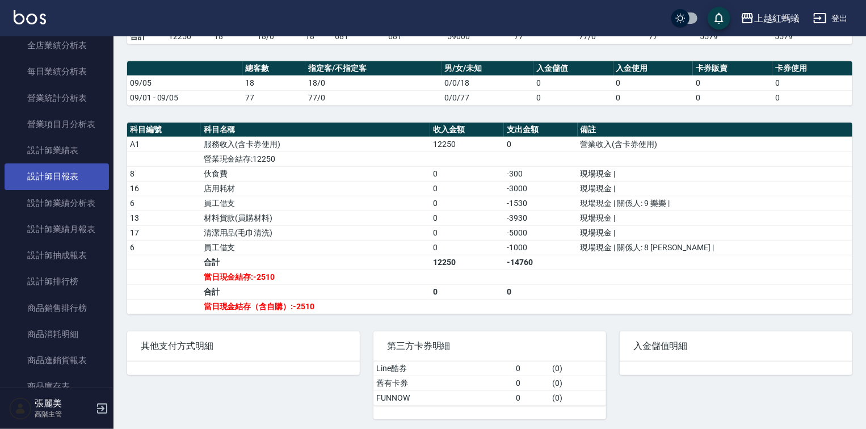
click at [56, 174] on link "設計師日報表" at bounding box center [57, 176] width 104 height 26
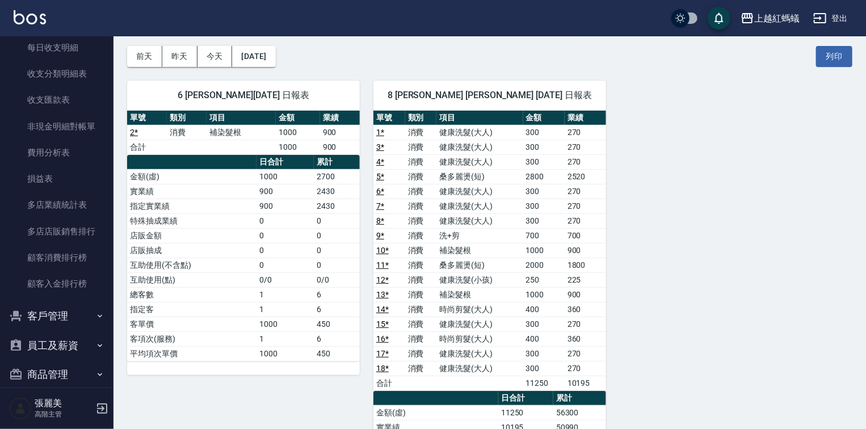
scroll to position [1038, 0]
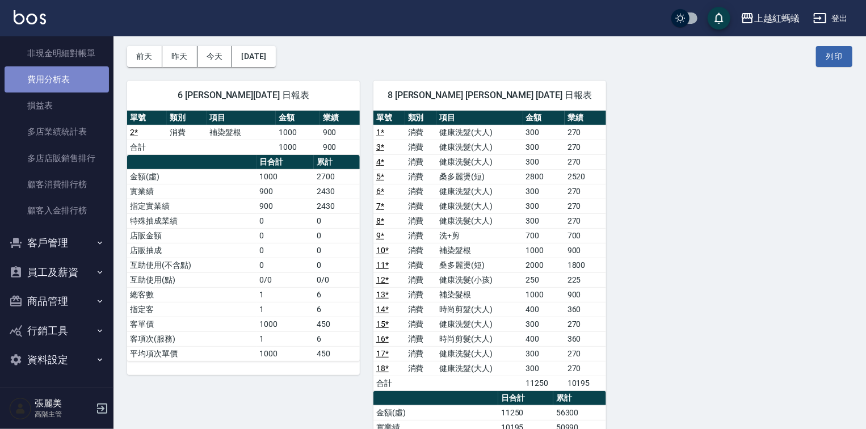
click at [61, 74] on link "費用分析表" at bounding box center [57, 79] width 104 height 26
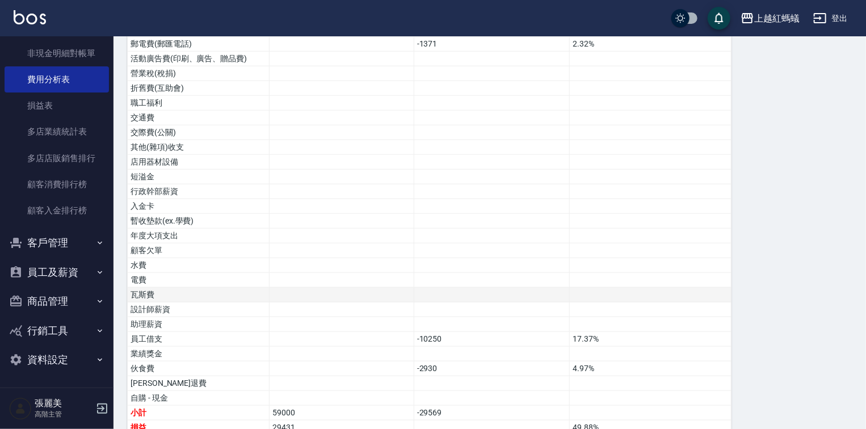
scroll to position [551, 0]
